Goal: Task Accomplishment & Management: Use online tool/utility

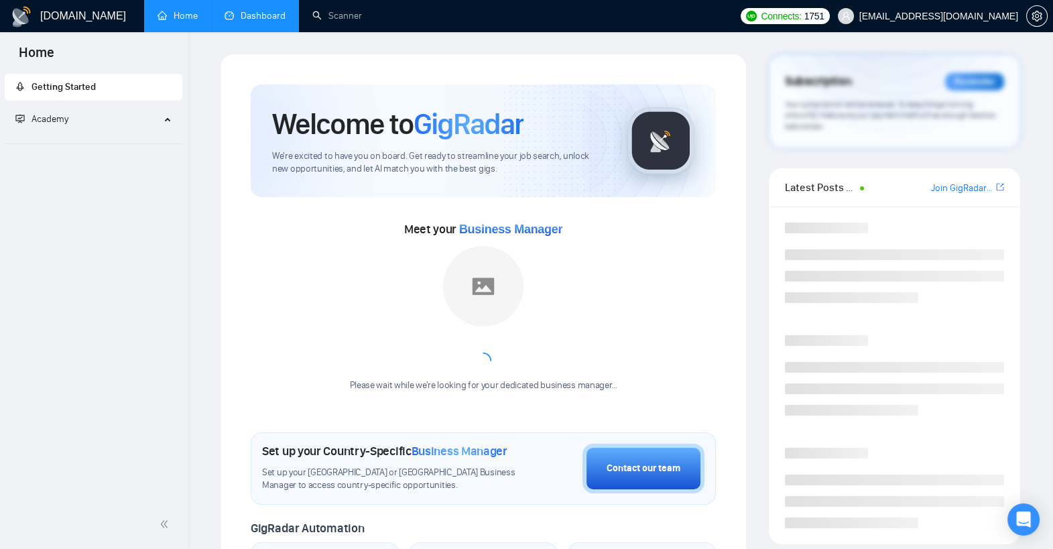
click at [277, 15] on link "Dashboard" at bounding box center [255, 15] width 61 height 11
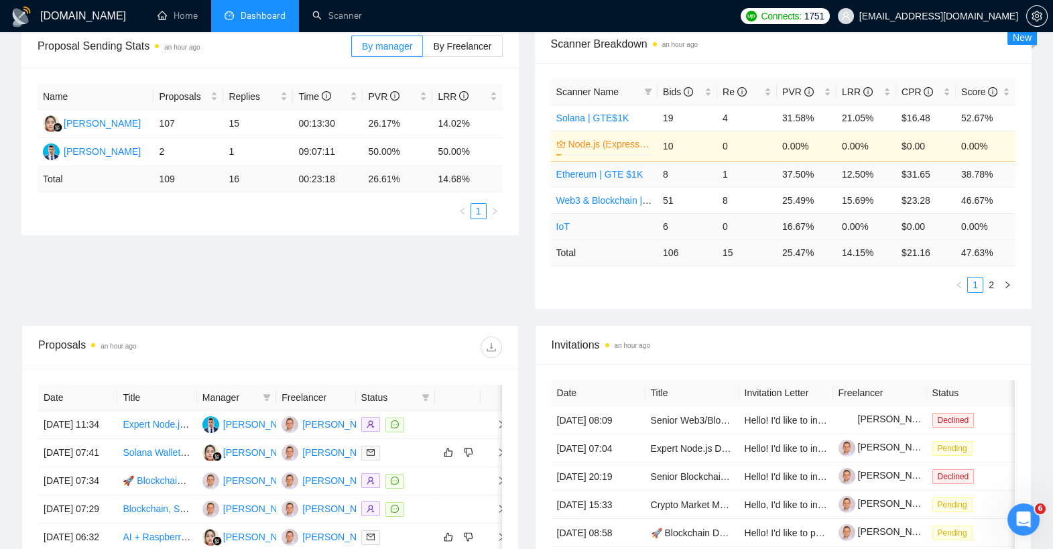
scroll to position [216, 0]
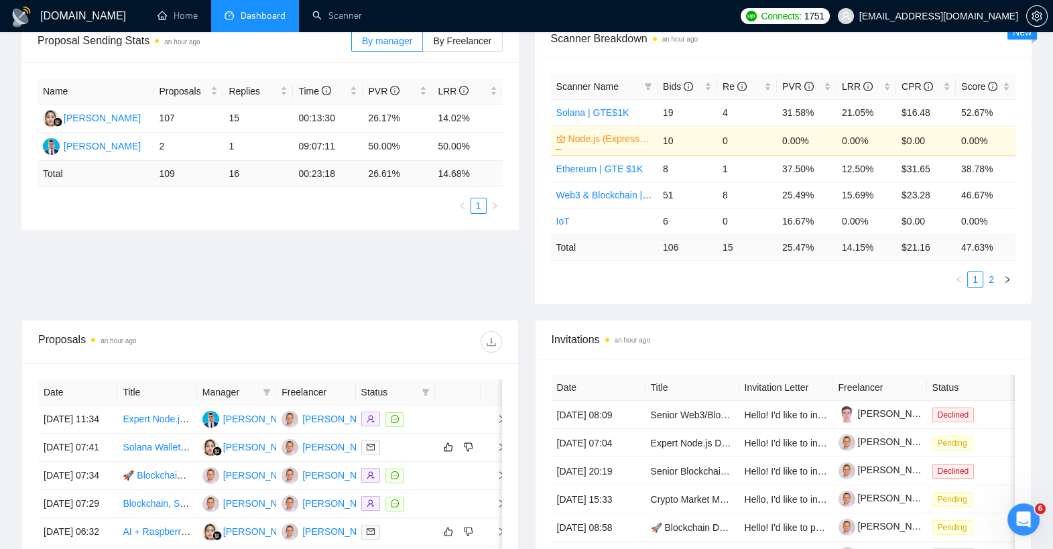
click at [983, 272] on li "2" at bounding box center [991, 279] width 16 height 16
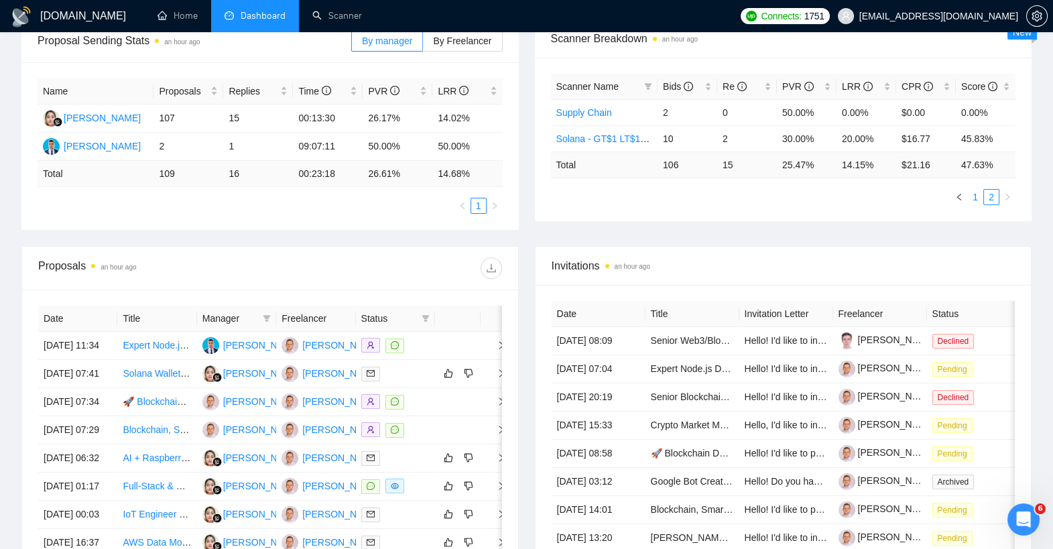
click at [974, 195] on link "1" at bounding box center [975, 197] width 15 height 15
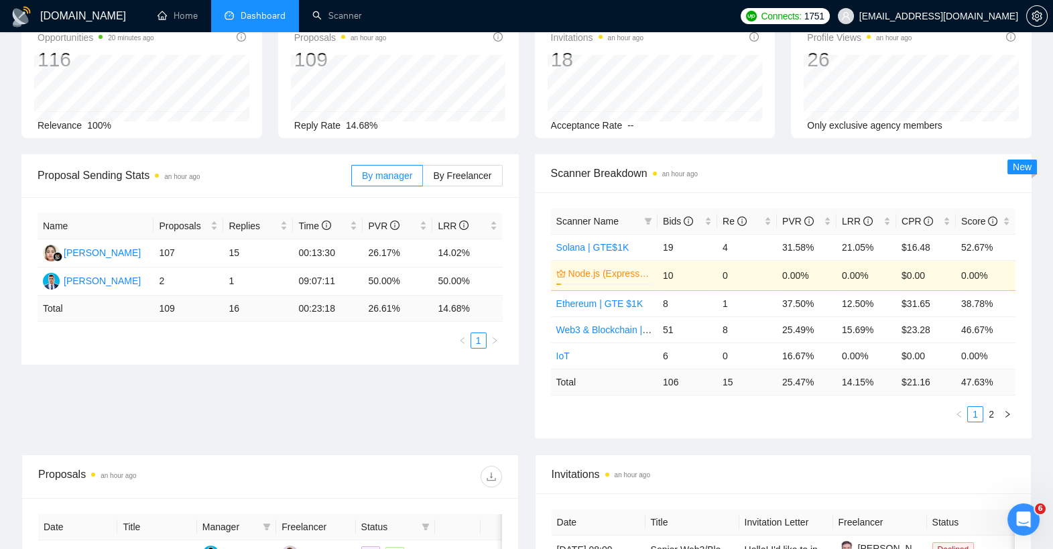
scroll to position [0, 0]
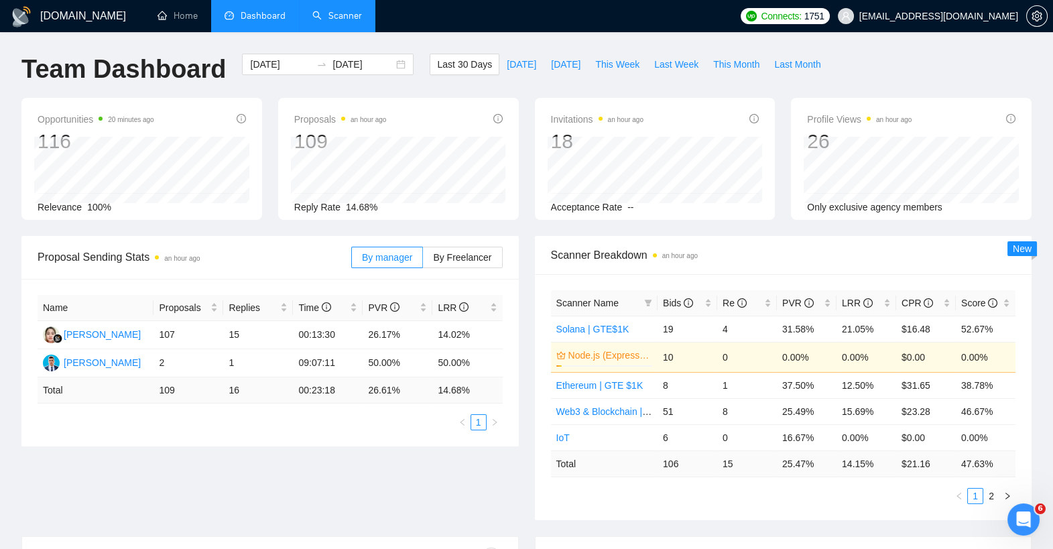
click at [338, 17] on link "Scanner" at bounding box center [337, 15] width 50 height 11
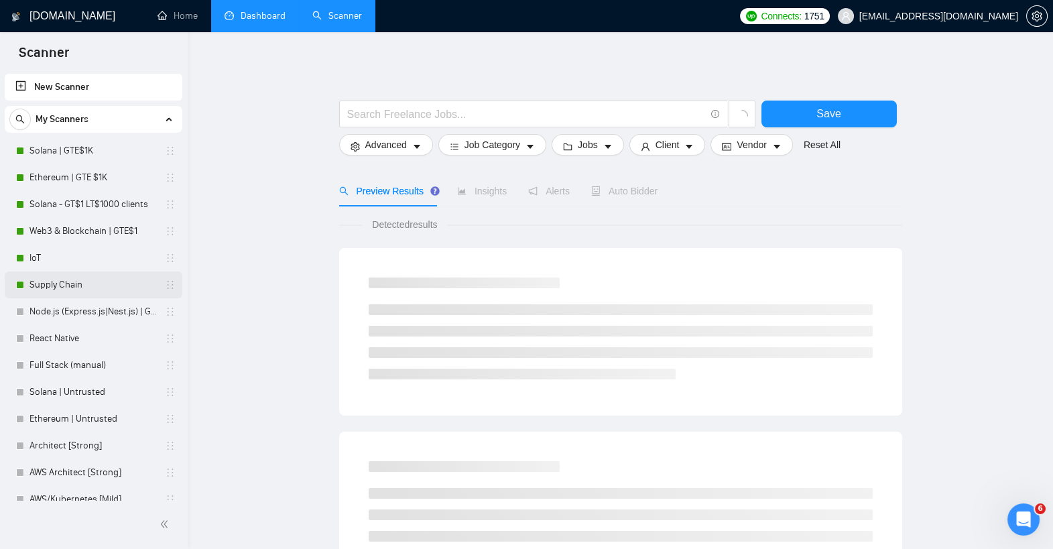
click at [66, 292] on link "Supply Chain" at bounding box center [92, 284] width 127 height 27
